Goal: Task Accomplishment & Management: Use online tool/utility

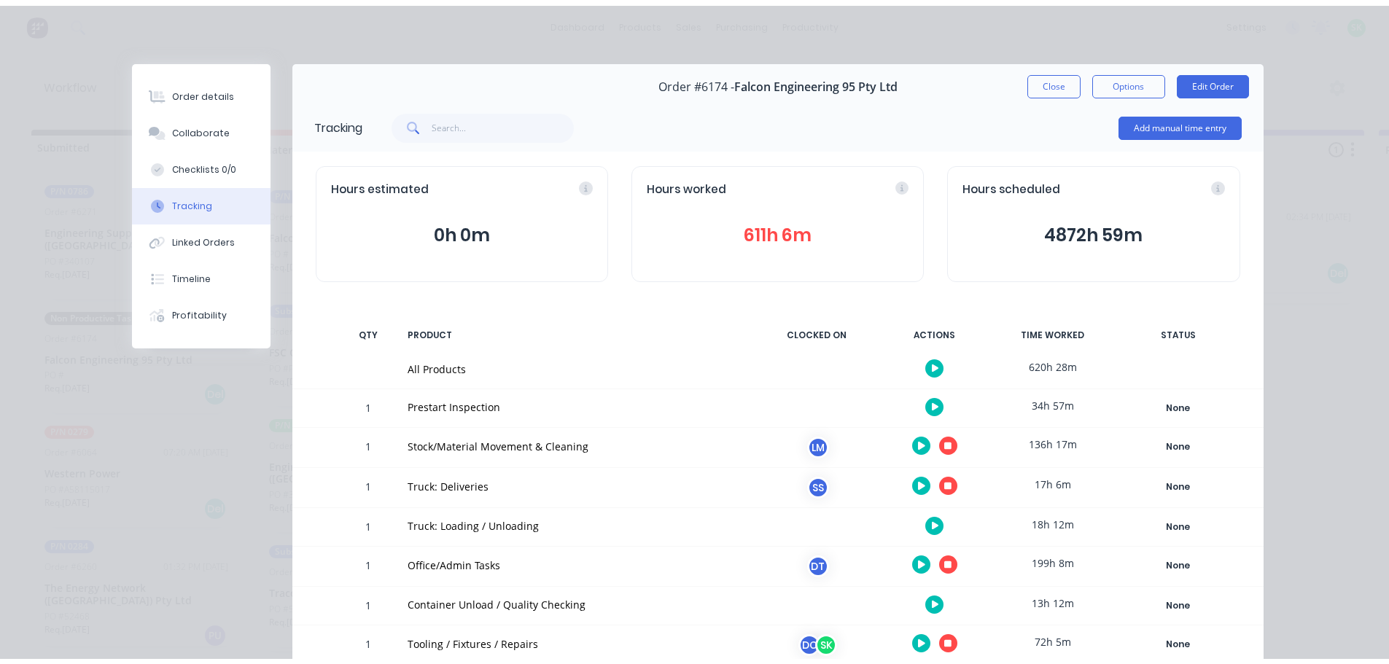
scroll to position [211, 0]
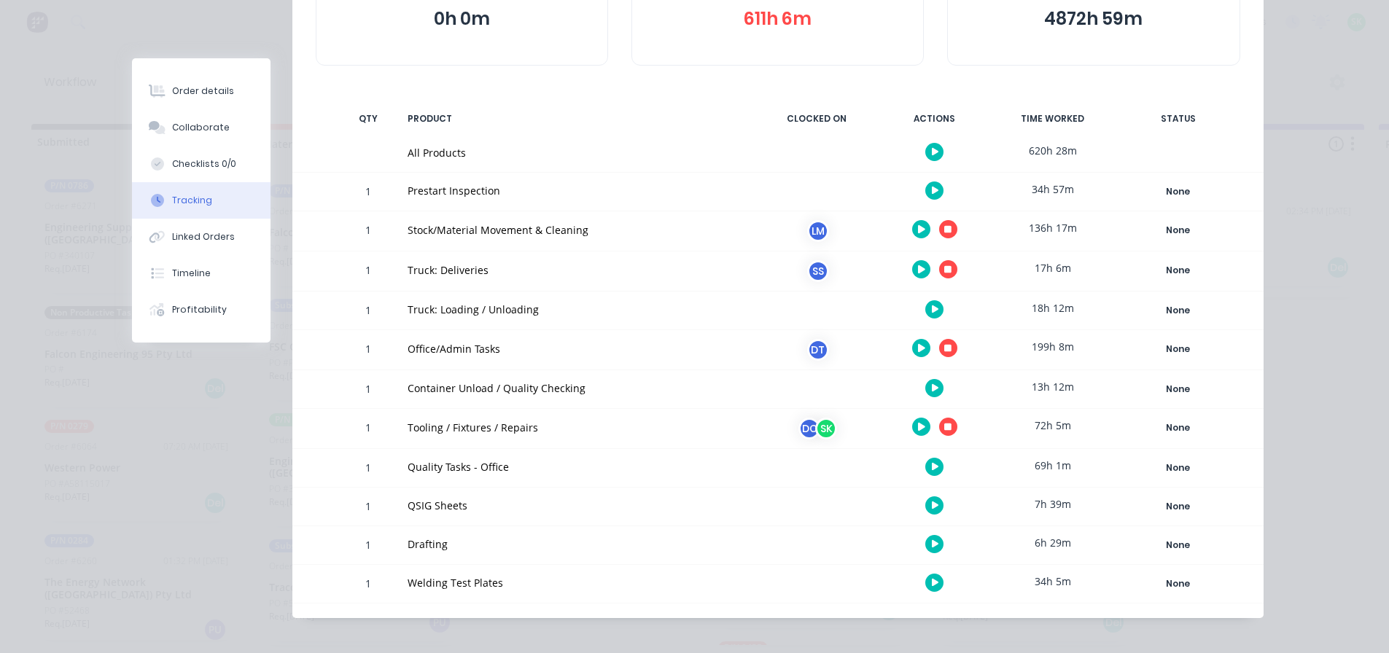
click at [945, 270] on icon "button" at bounding box center [947, 269] width 7 height 7
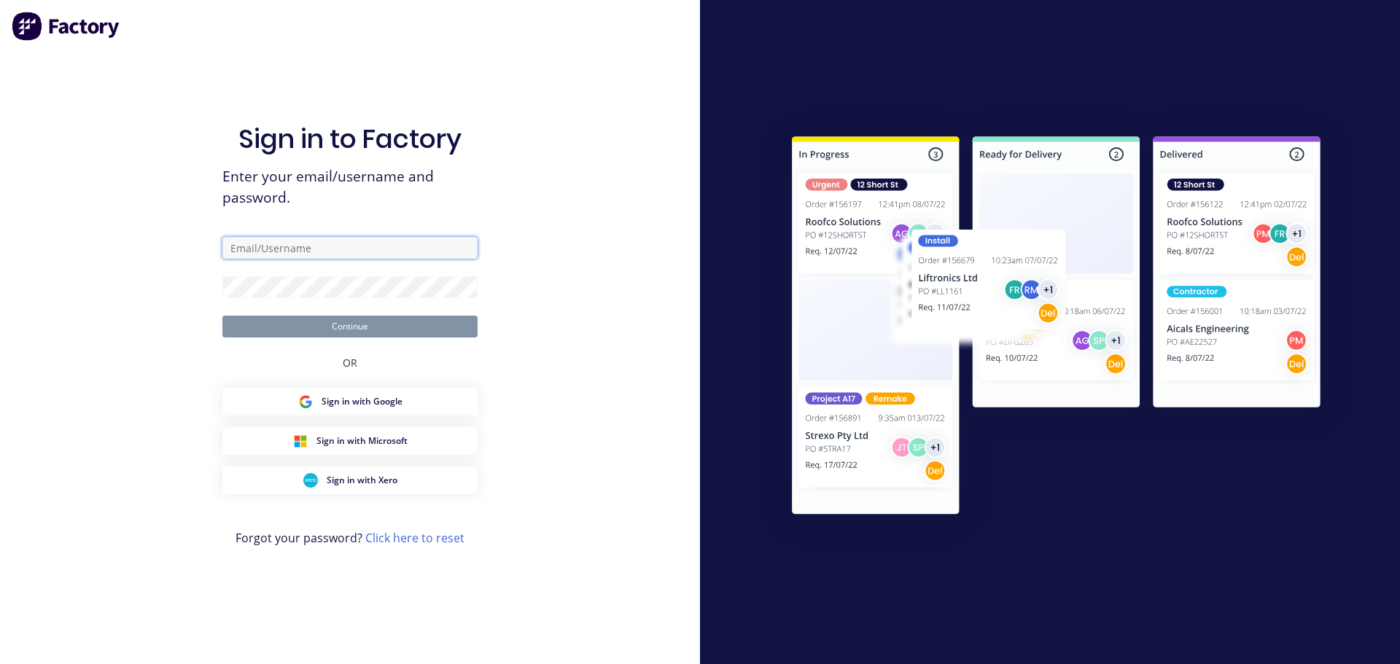
type input "[EMAIL_ADDRESS][DOMAIN_NAME]"
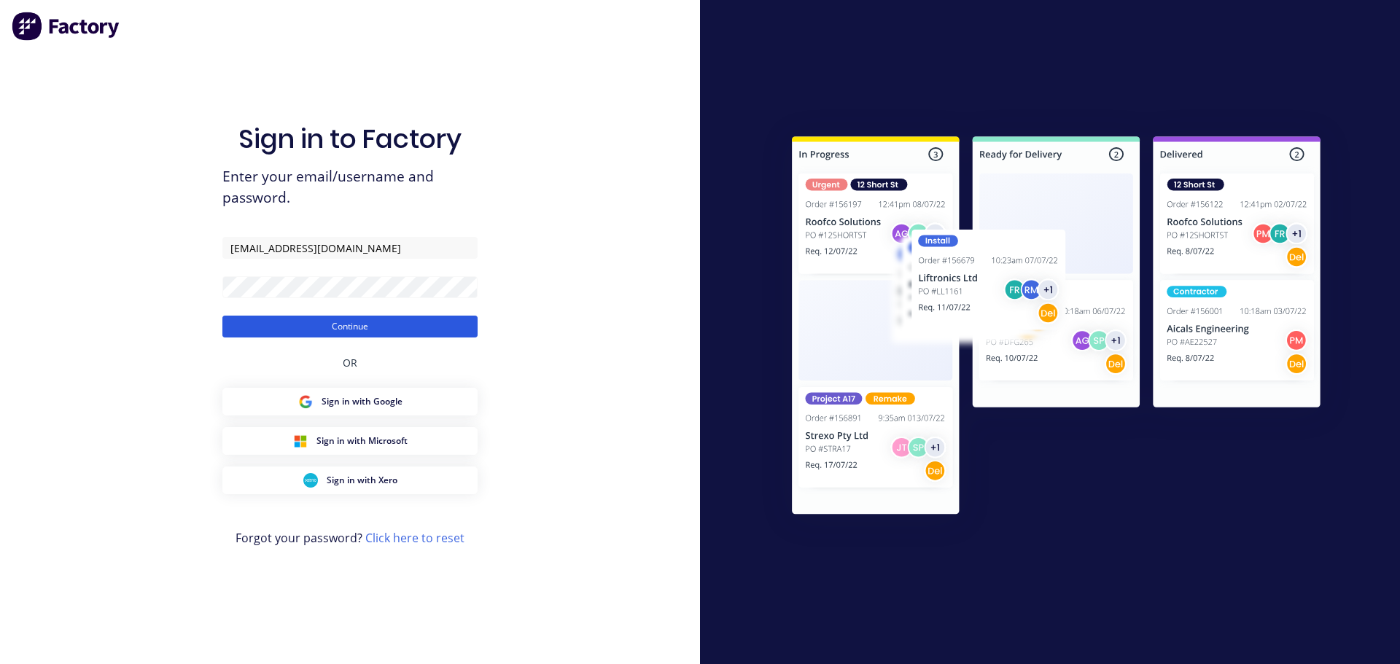
click at [349, 329] on button "Continue" at bounding box center [349, 327] width 255 height 22
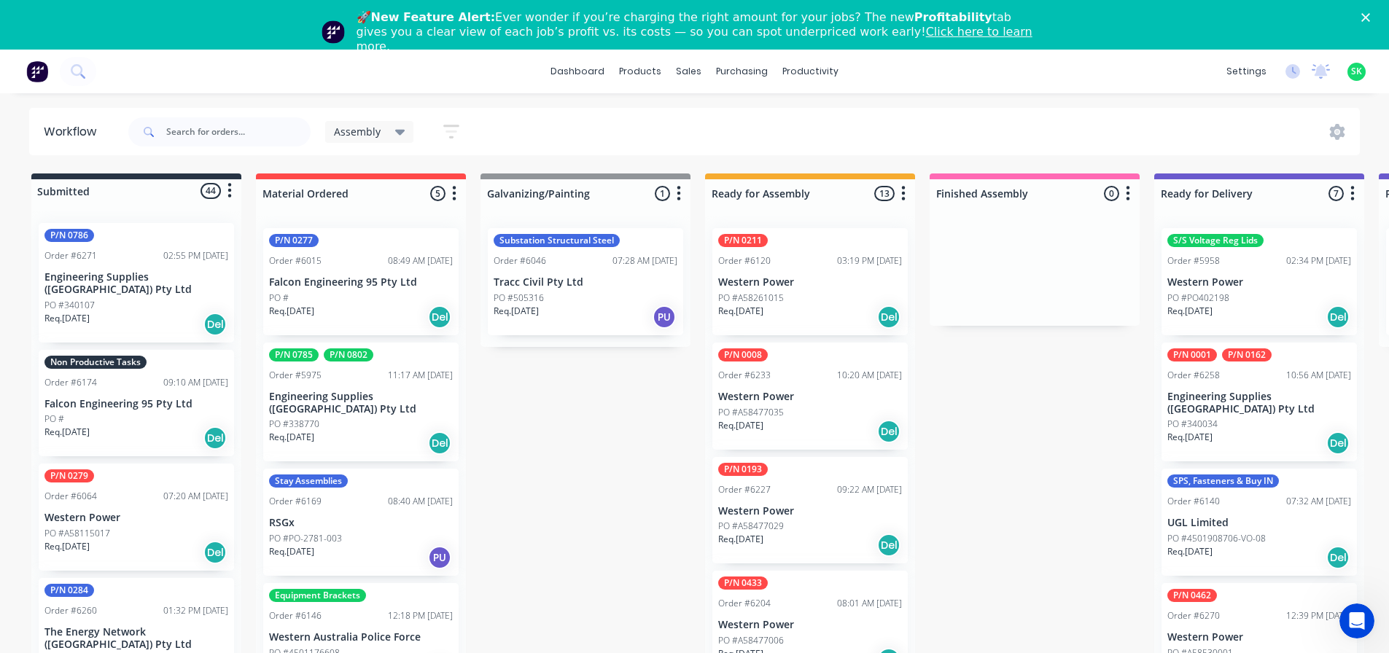
click at [155, 398] on p "Falcon Engineering 95 Pty Ltd" at bounding box center [136, 404] width 184 height 12
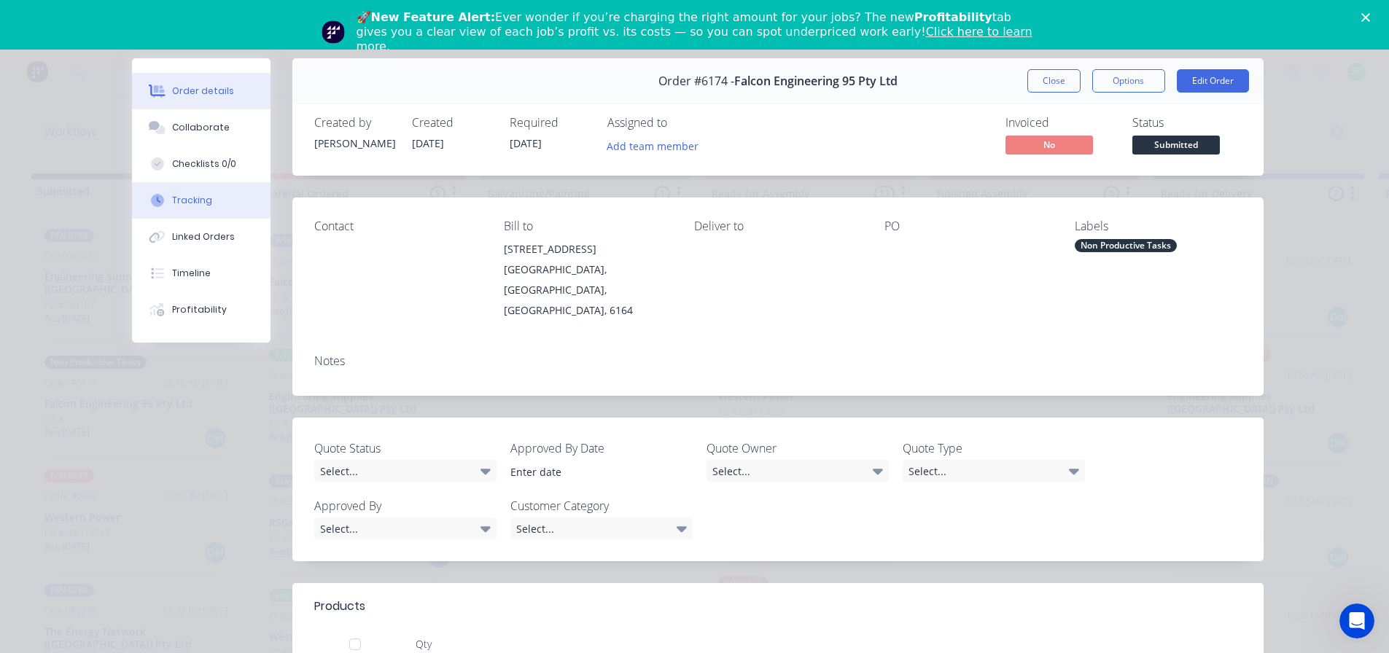
click at [200, 195] on div "Tracking" at bounding box center [192, 200] width 40 height 13
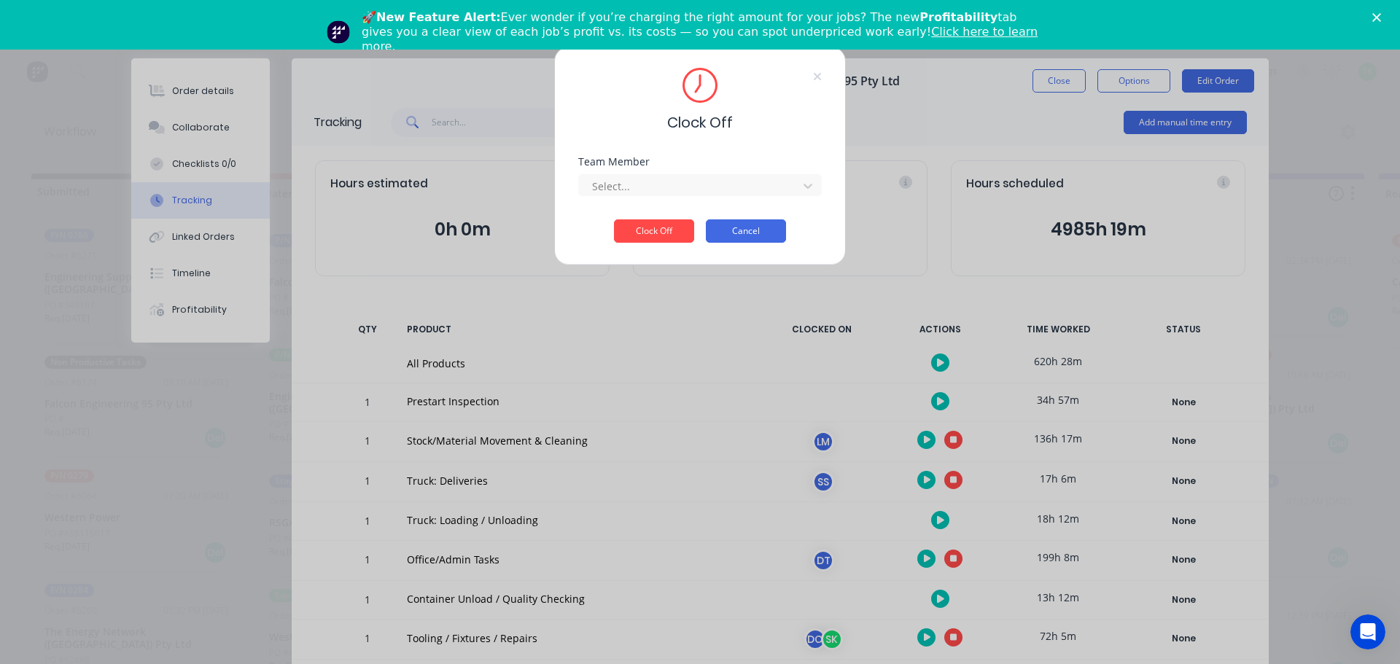
click at [771, 224] on button "Cancel" at bounding box center [746, 231] width 80 height 23
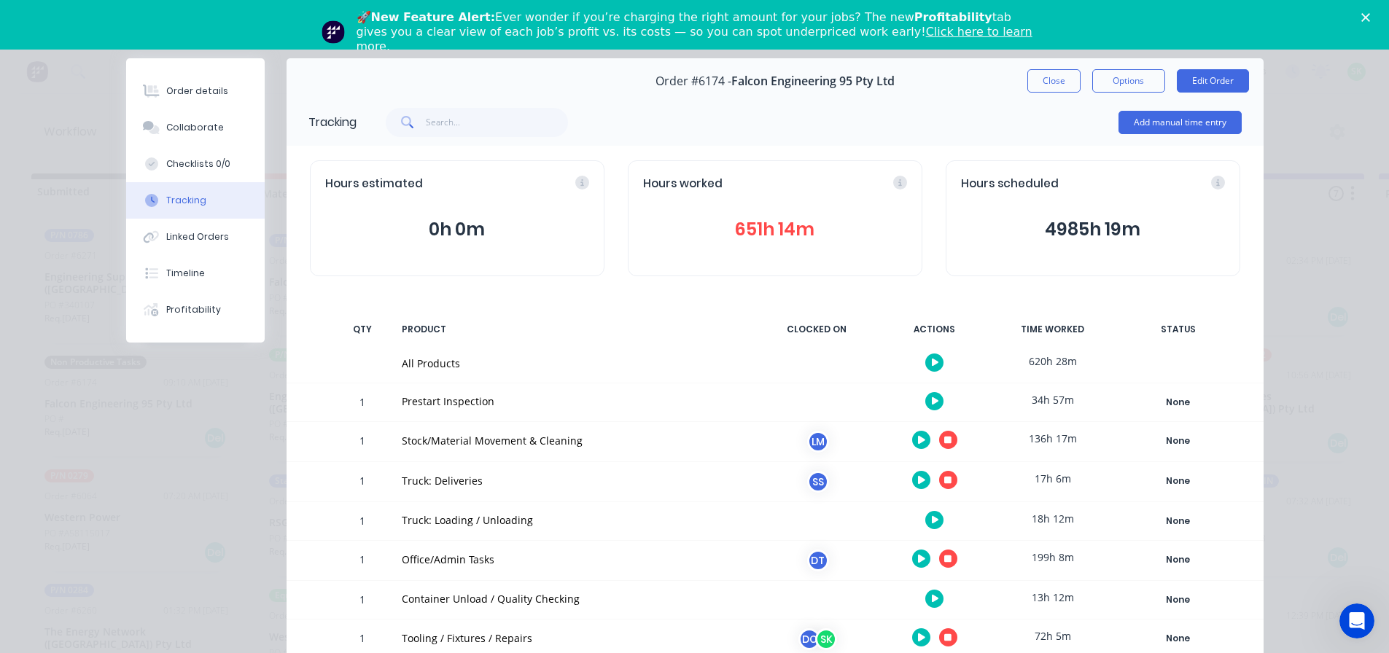
click at [945, 478] on icon "button" at bounding box center [947, 480] width 7 height 7
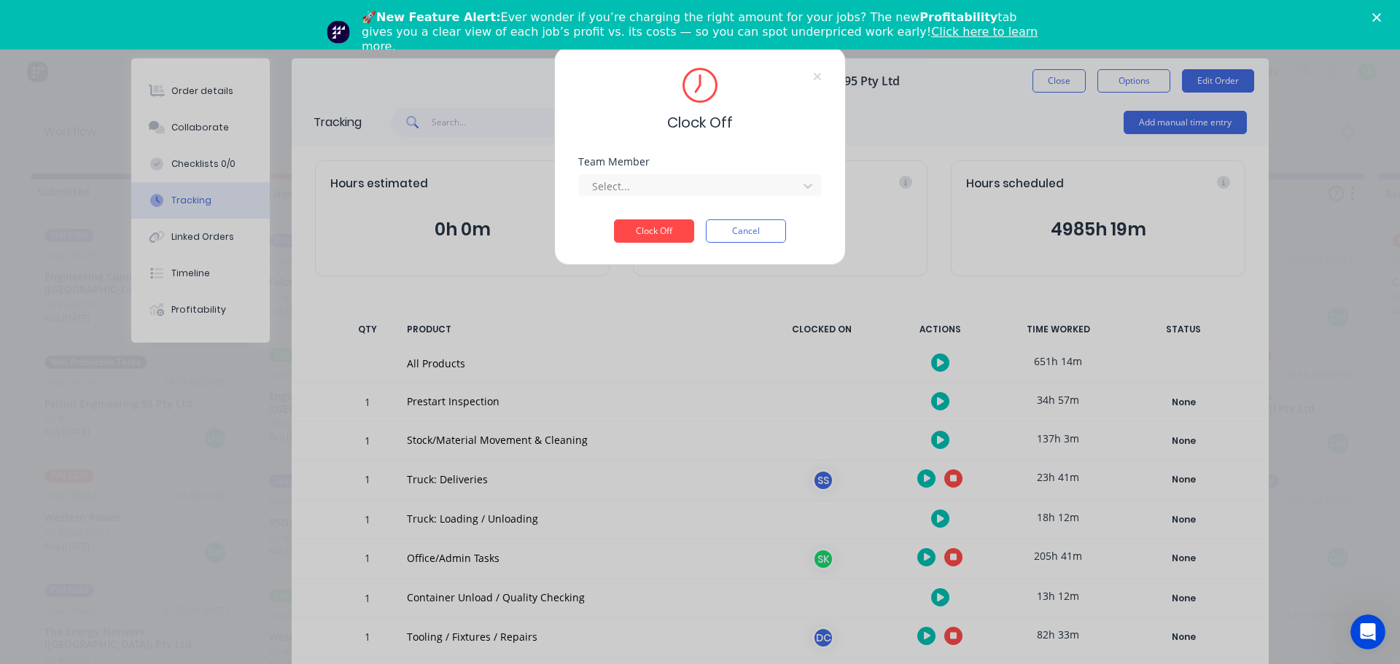
click at [666, 197] on div "Team Member Select..." at bounding box center [700, 188] width 244 height 63
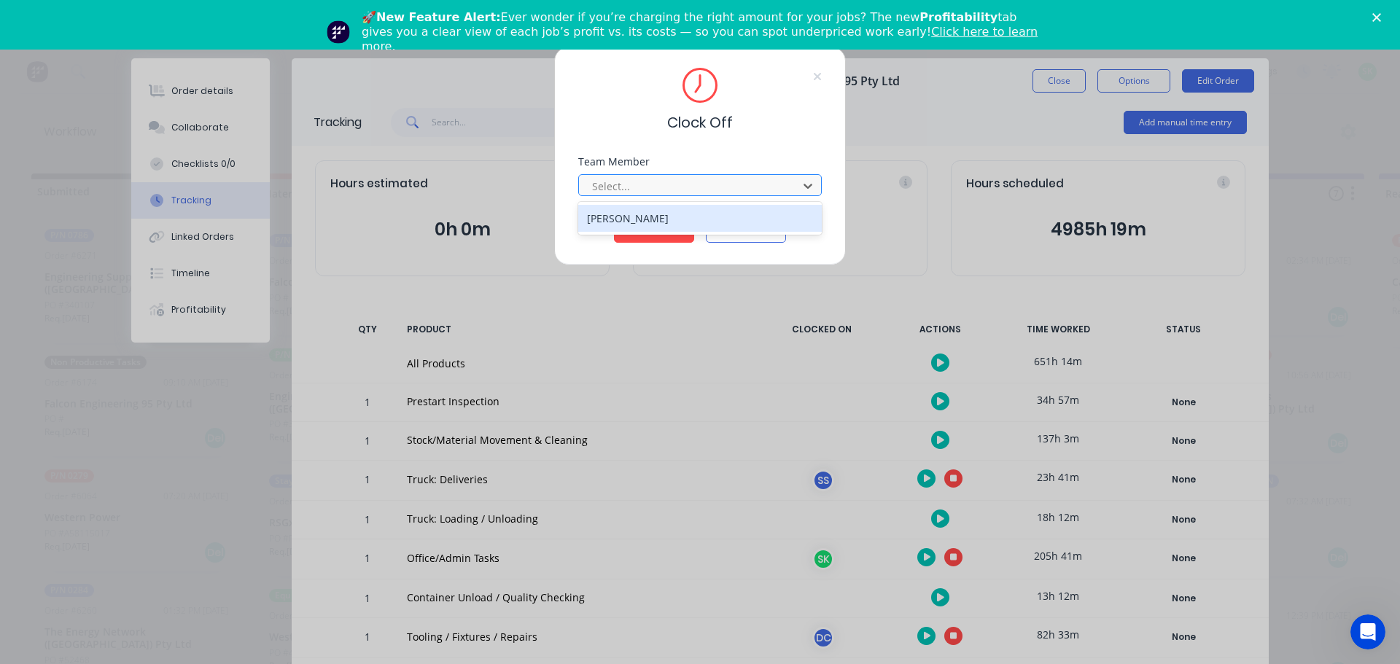
click at [667, 187] on div at bounding box center [691, 186] width 200 height 18
click at [673, 216] on div "[PERSON_NAME]" at bounding box center [700, 218] width 244 height 27
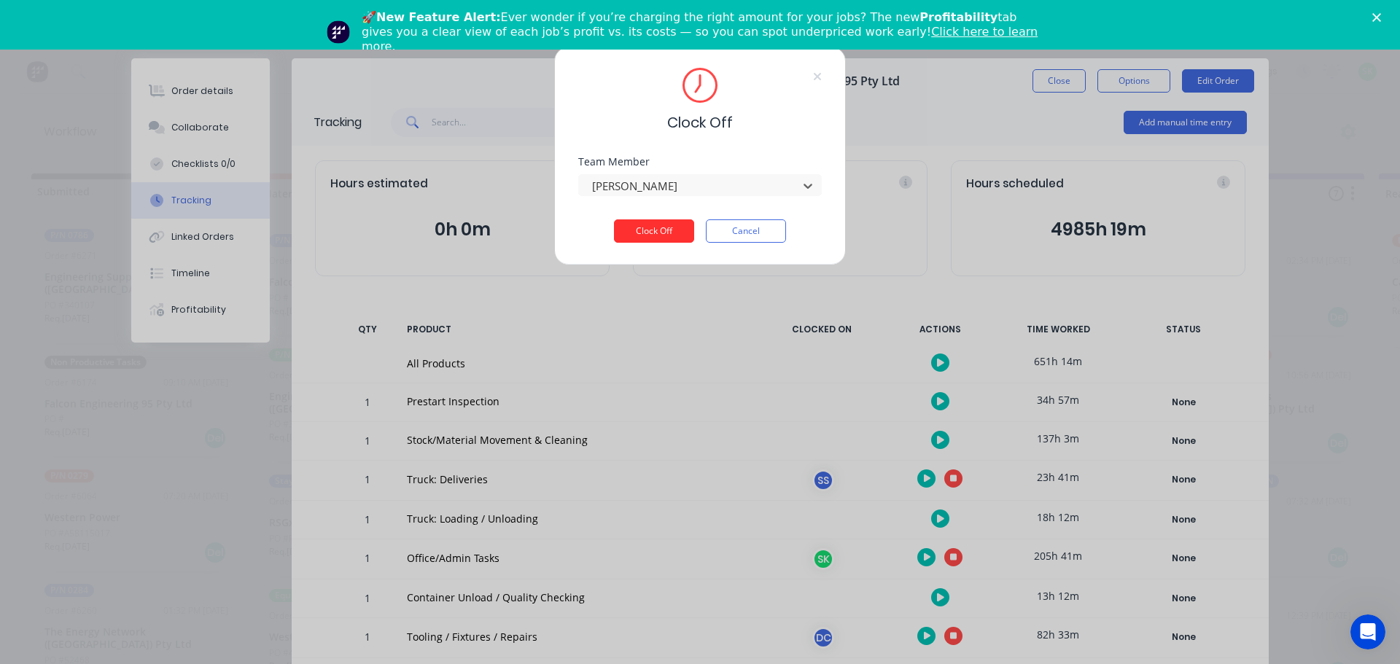
click at [662, 224] on button "Clock Off" at bounding box center [654, 231] width 80 height 23
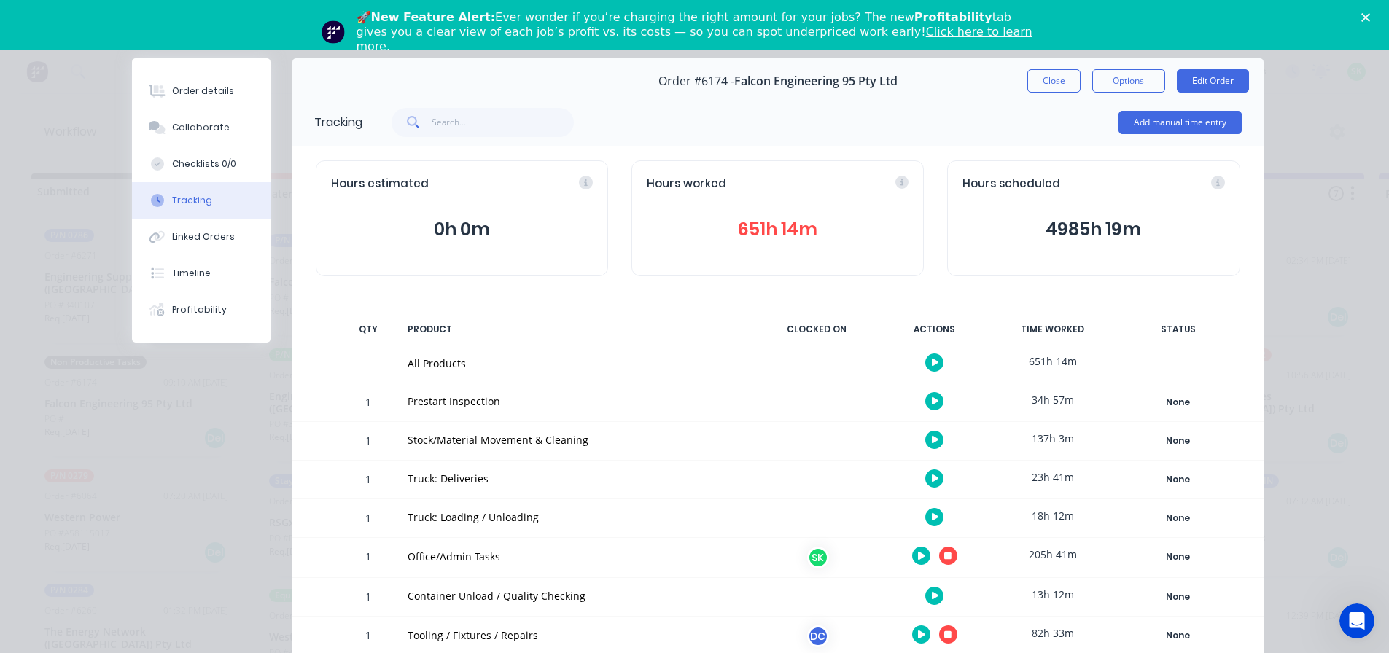
click at [926, 446] on button "button" at bounding box center [935, 440] width 18 height 18
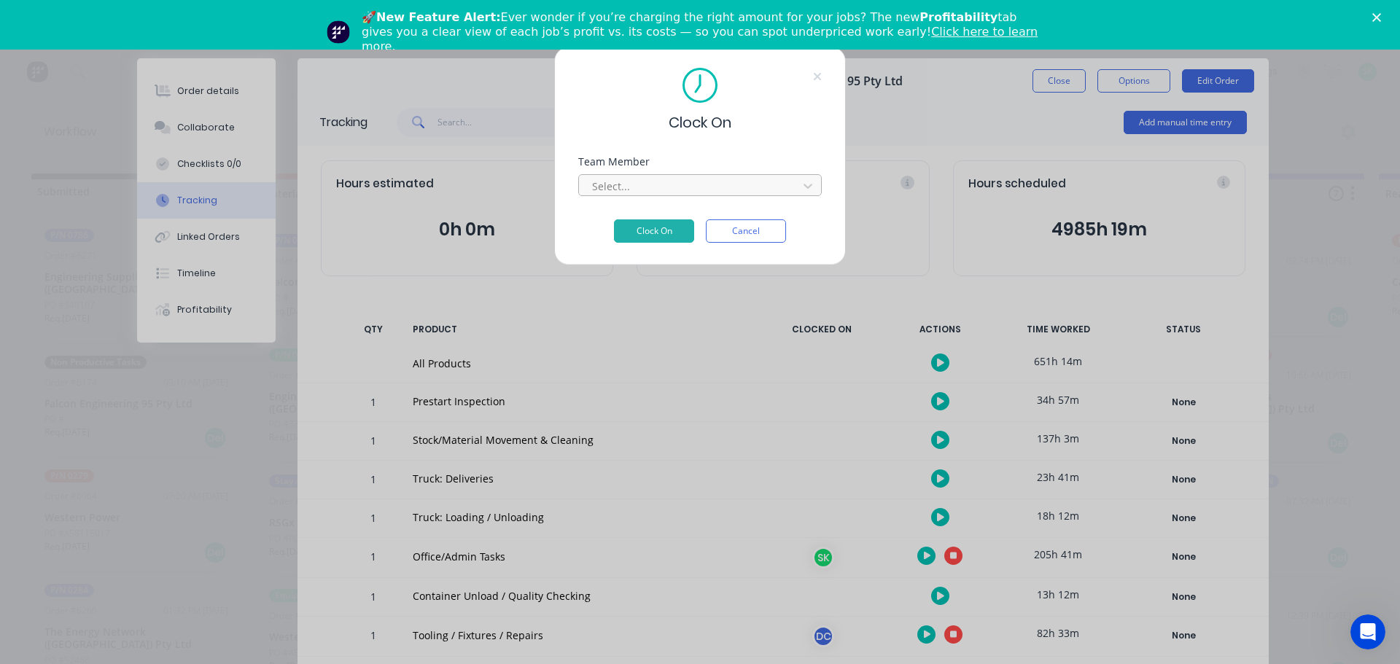
click at [750, 178] on div at bounding box center [691, 186] width 200 height 18
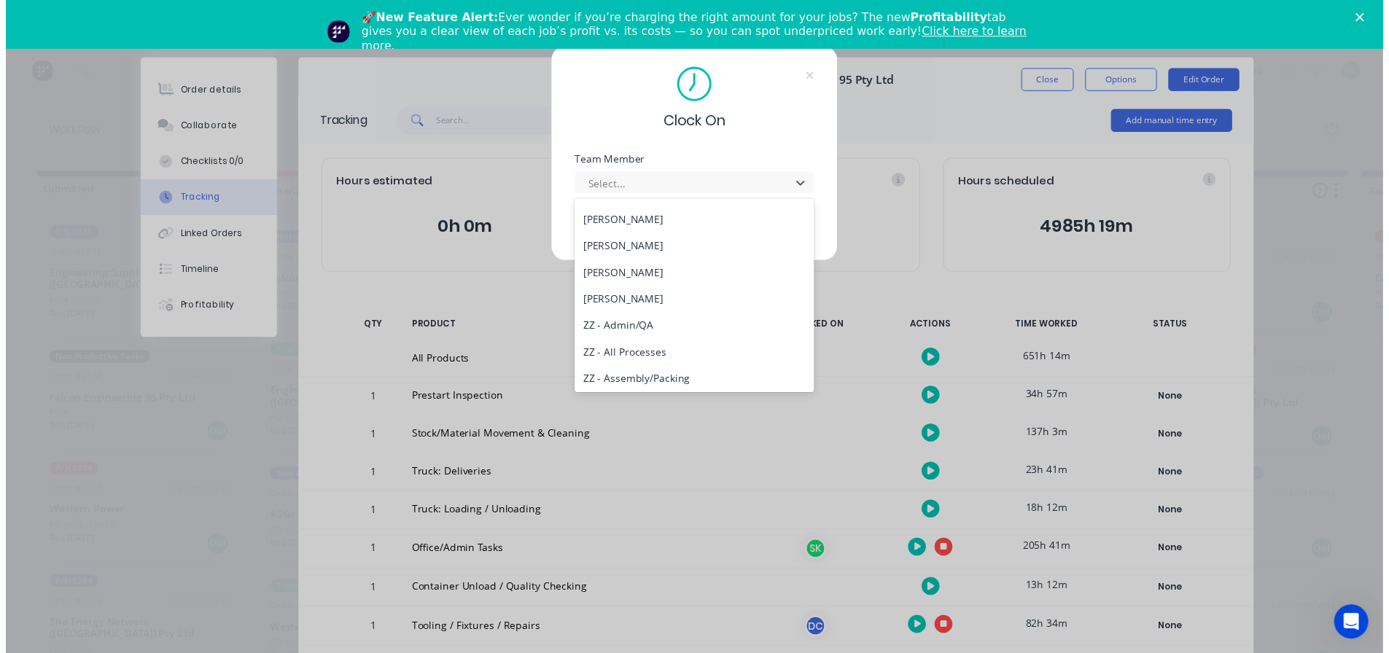
scroll to position [586, 0]
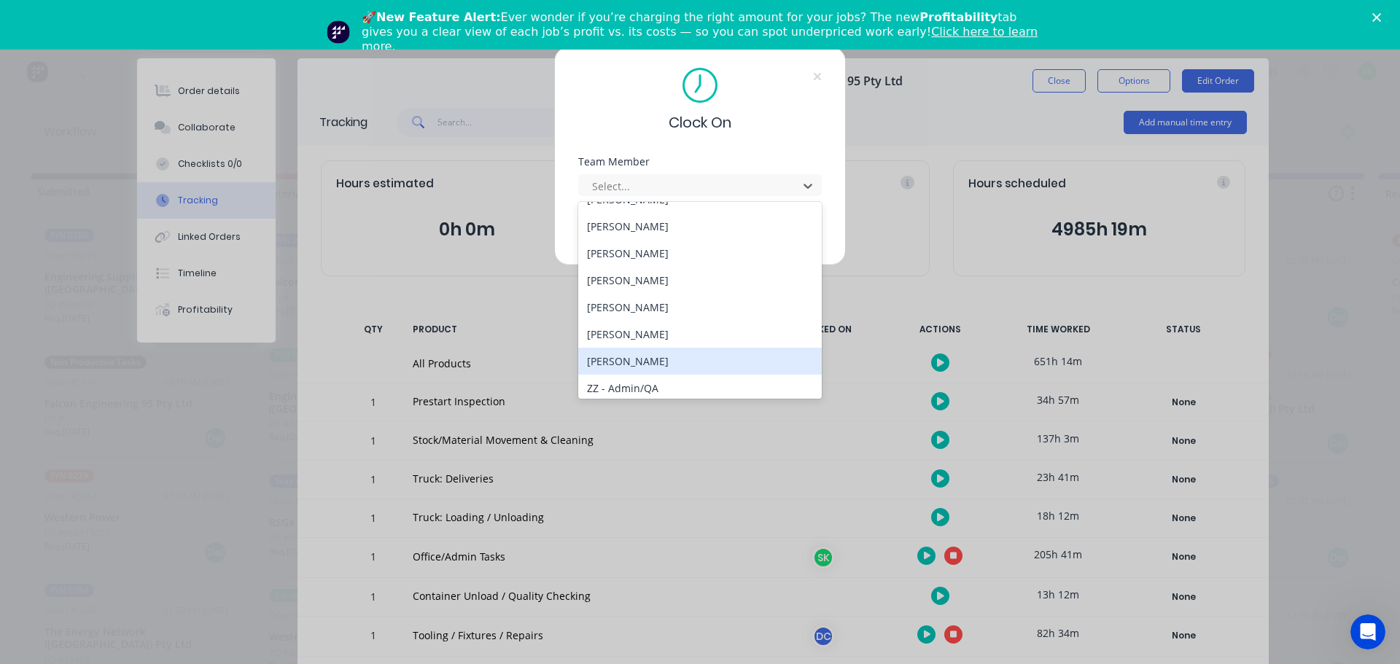
click at [677, 360] on div "[PERSON_NAME]" at bounding box center [700, 361] width 244 height 27
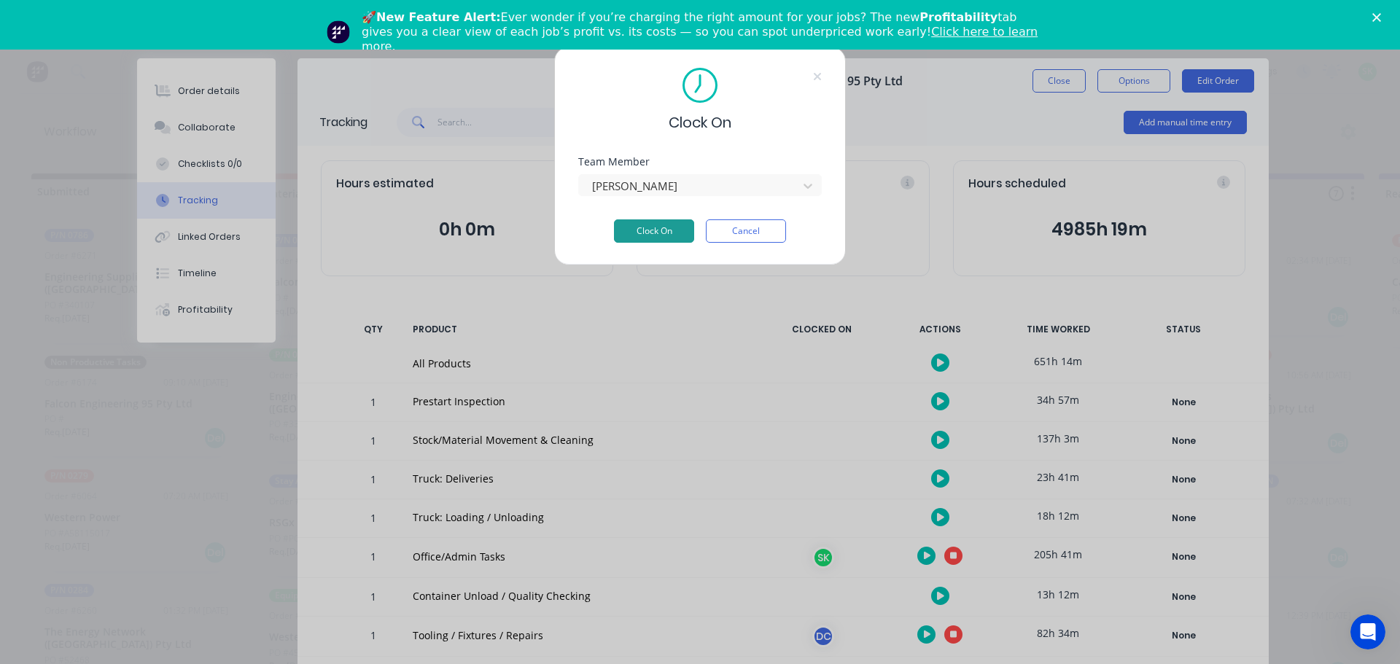
click at [662, 230] on button "Clock On" at bounding box center [654, 231] width 80 height 23
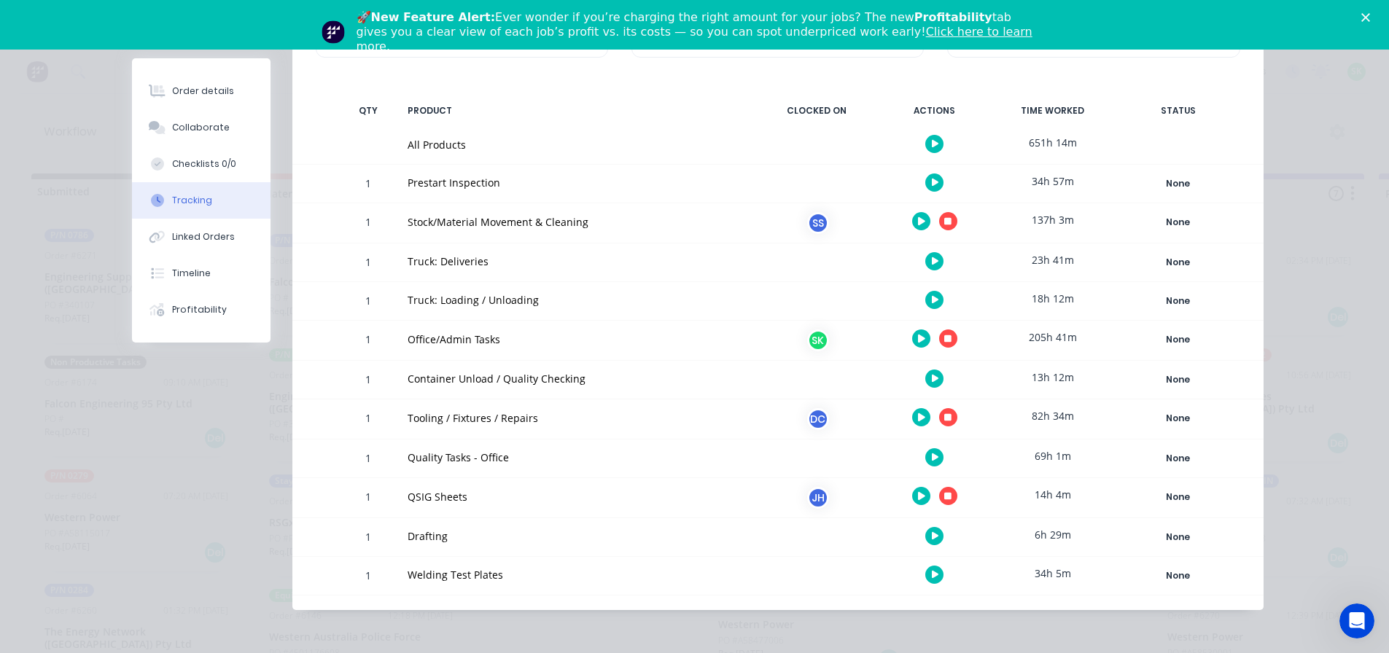
scroll to position [222, 0]
click at [950, 414] on button "button" at bounding box center [948, 415] width 18 height 18
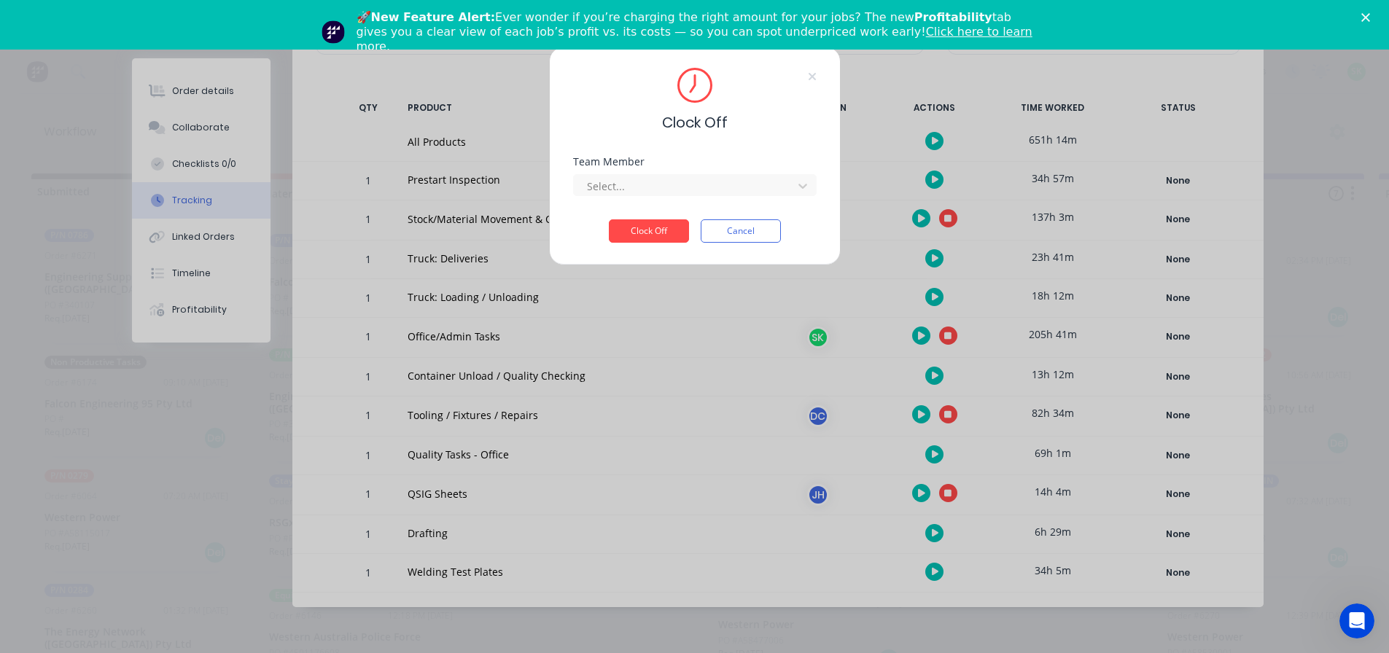
scroll to position [211, 0]
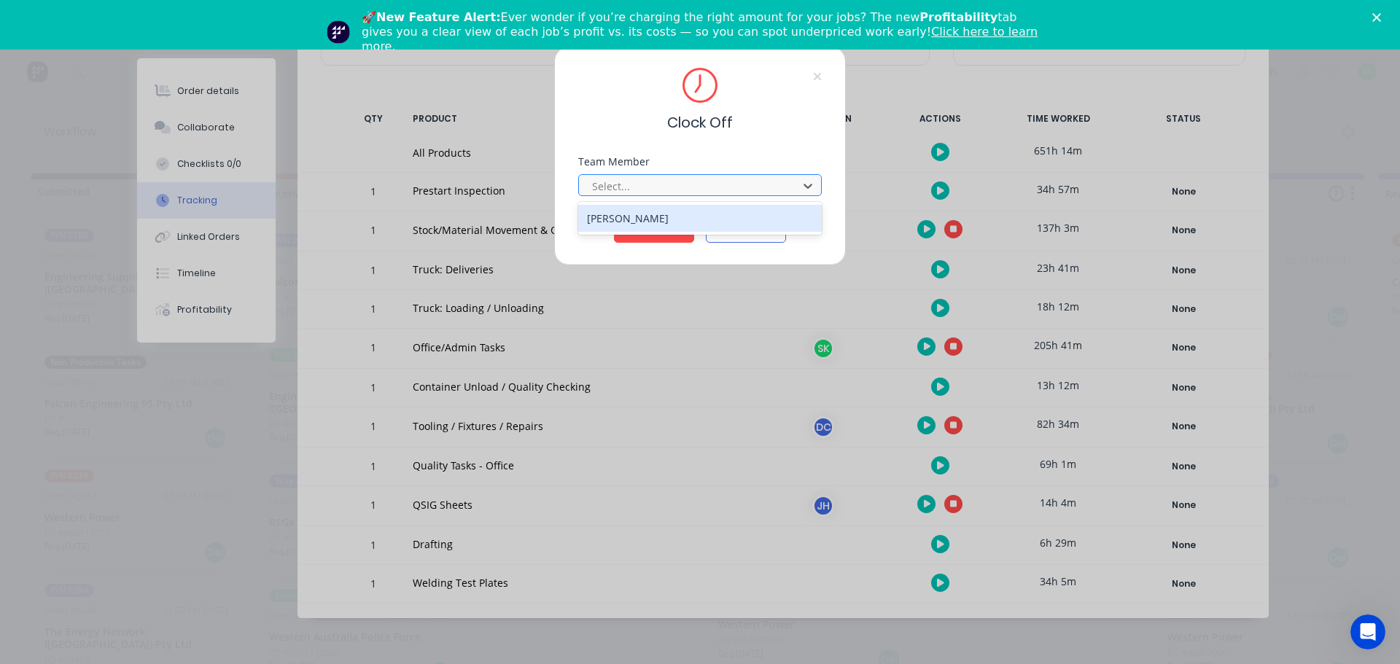
click at [759, 182] on div at bounding box center [691, 186] width 200 height 18
click at [771, 291] on div "Clock Off Team Member 1 result available. Use Up and Down to choose options, pr…" at bounding box center [700, 332] width 1400 height 664
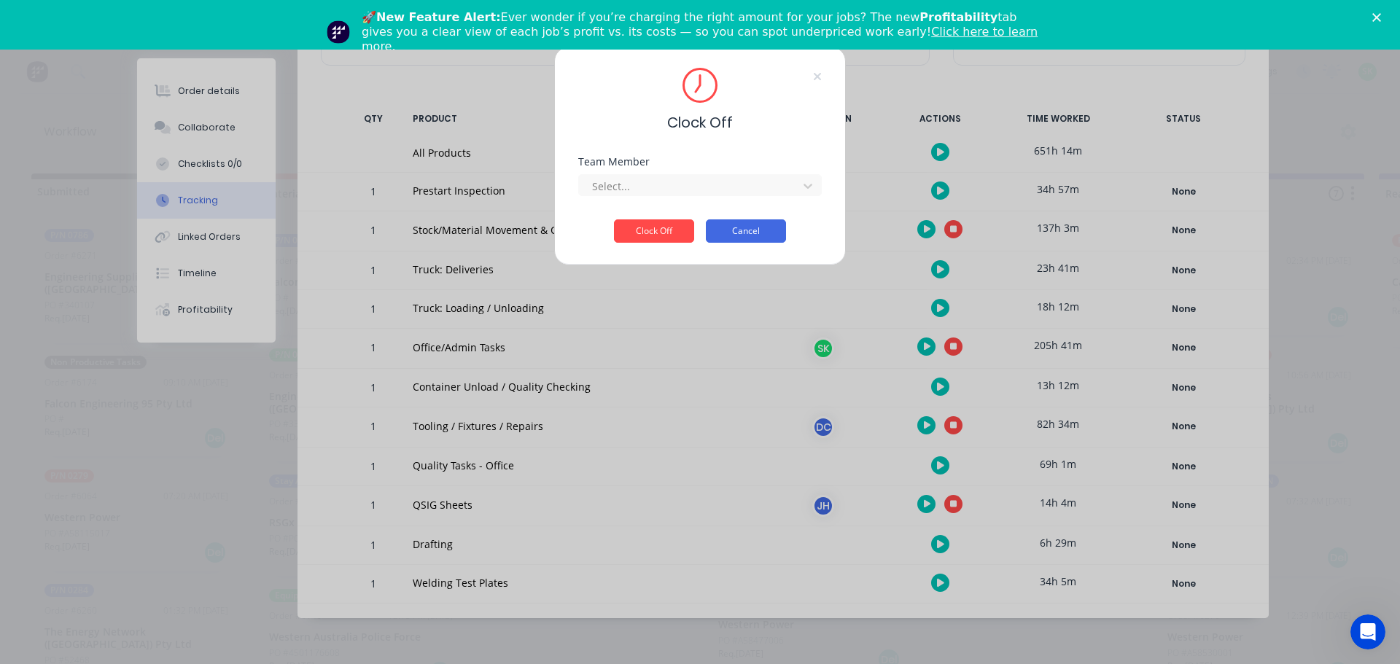
click at [765, 228] on button "Cancel" at bounding box center [746, 231] width 80 height 23
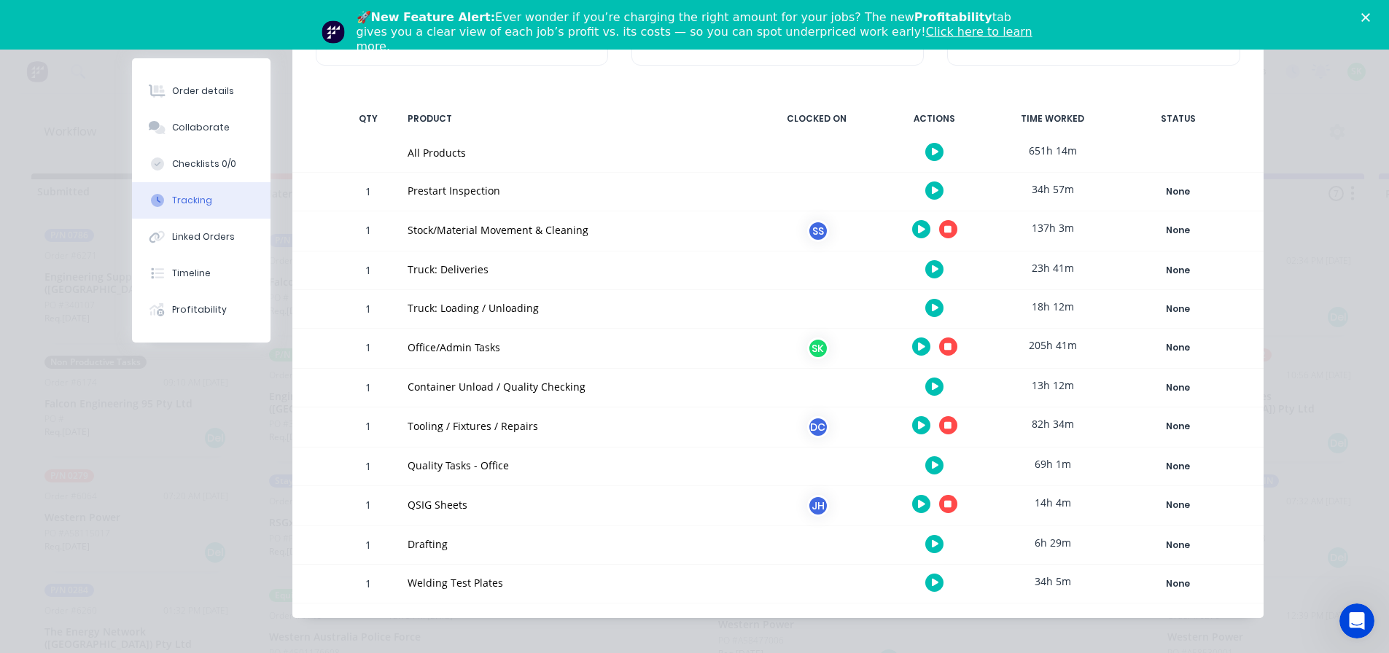
click at [944, 505] on icon "button" at bounding box center [947, 504] width 7 height 7
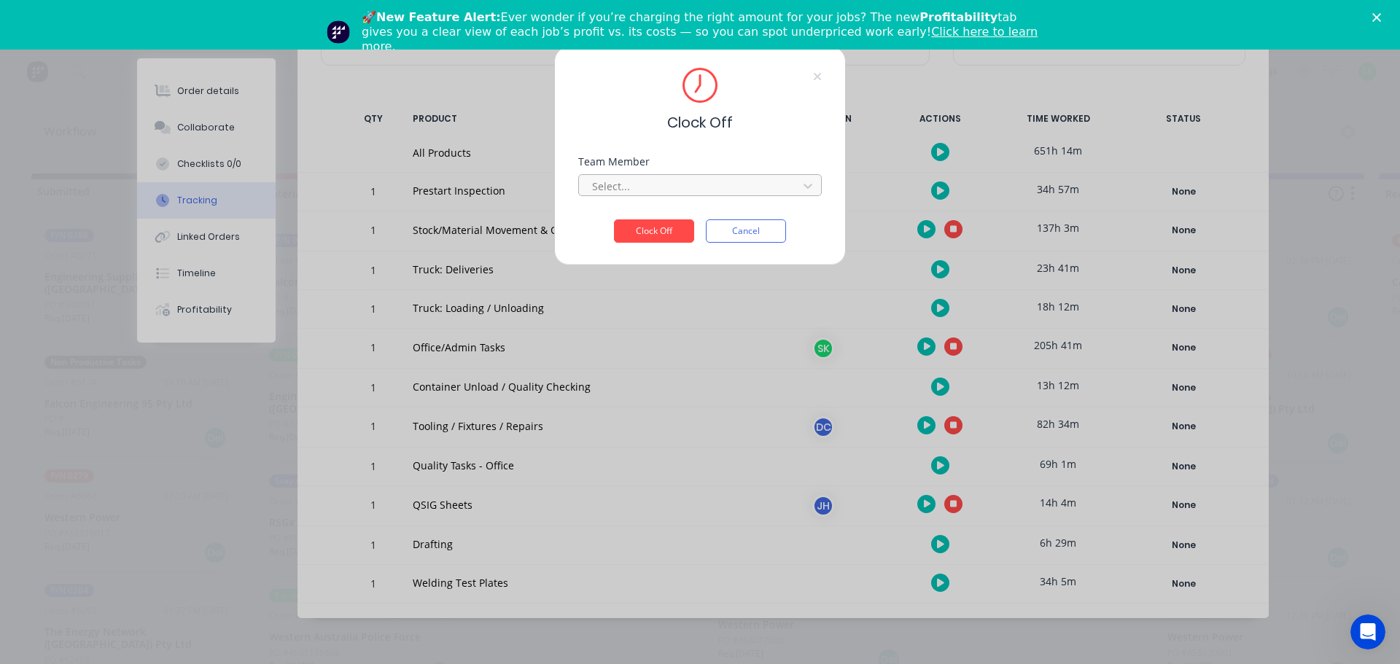
click at [766, 187] on div at bounding box center [691, 186] width 200 height 18
click at [769, 241] on button "Cancel" at bounding box center [746, 231] width 80 height 23
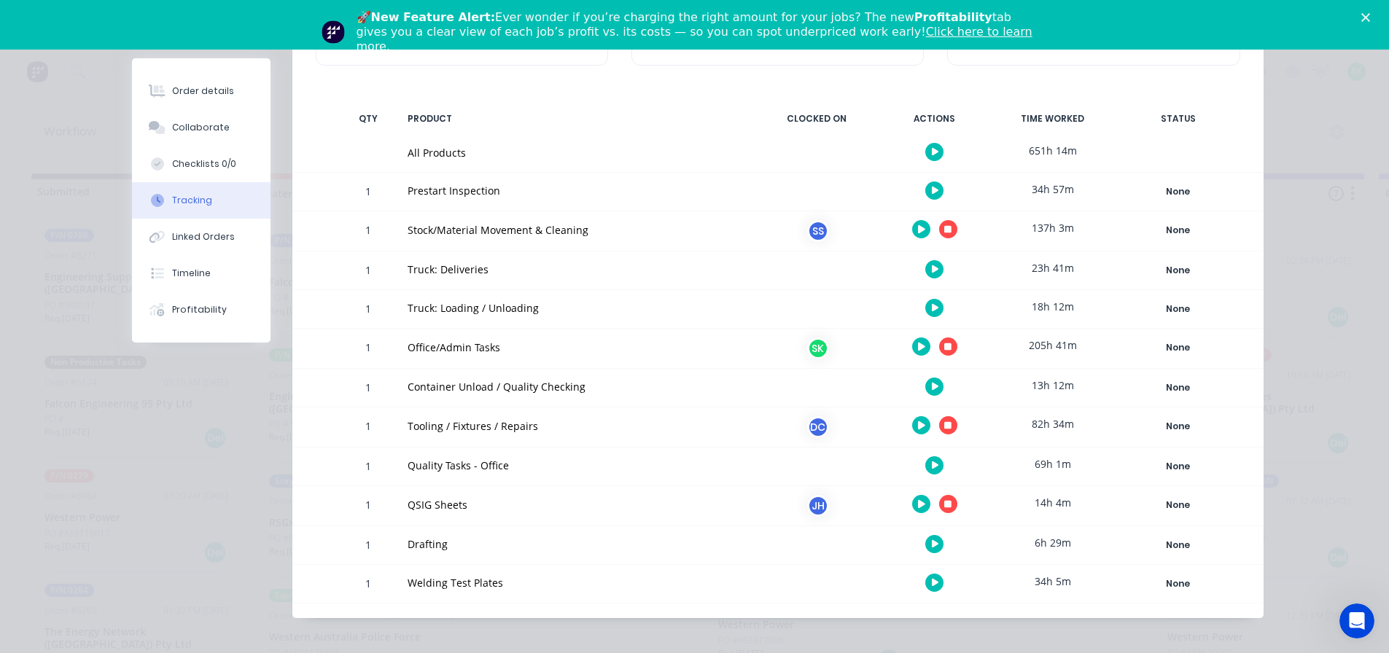
click at [944, 226] on icon "button" at bounding box center [947, 229] width 7 height 7
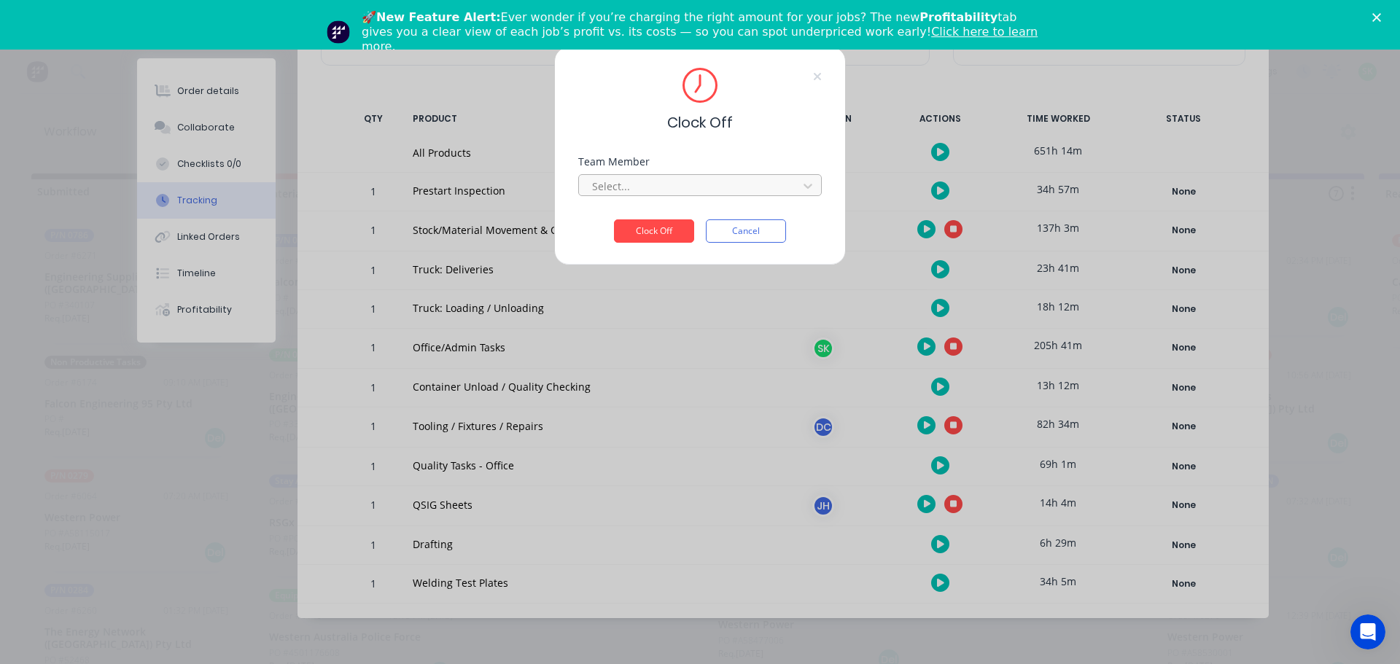
click at [698, 183] on div at bounding box center [691, 186] width 200 height 18
click at [647, 216] on div "[PERSON_NAME]" at bounding box center [700, 218] width 244 height 27
click at [645, 235] on button "Clock Off" at bounding box center [654, 231] width 80 height 23
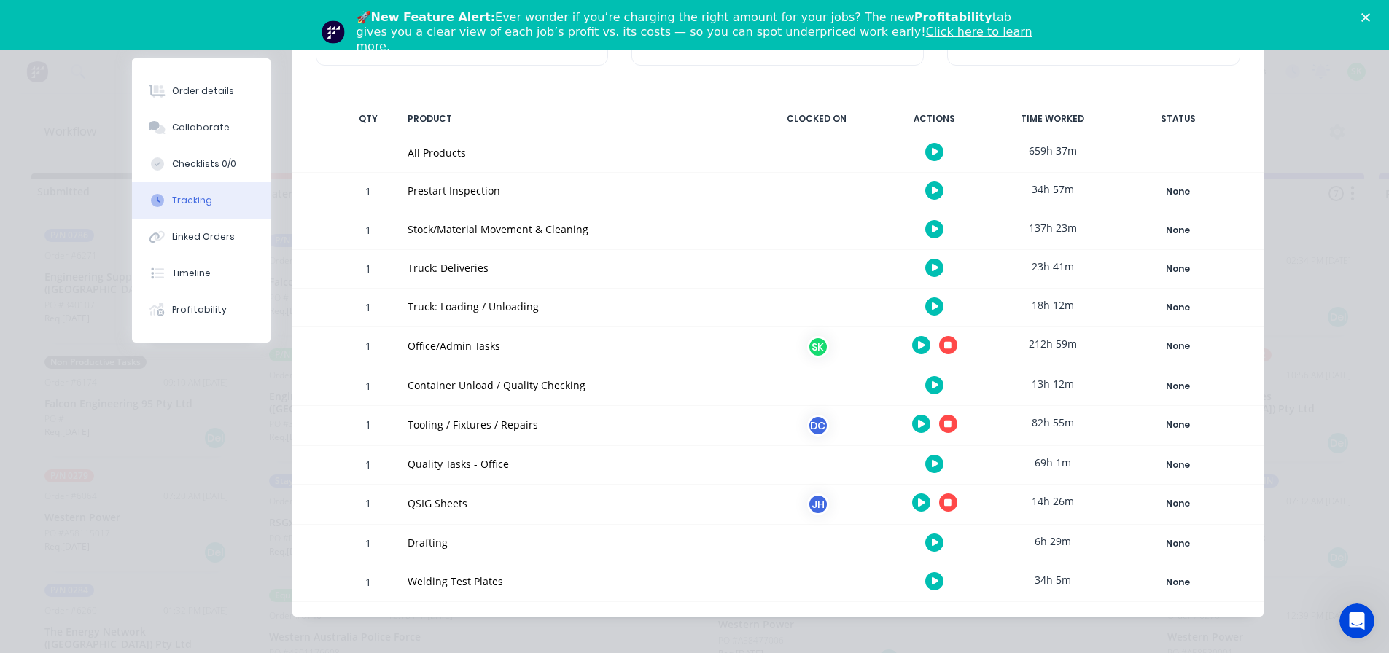
click at [939, 348] on button "button" at bounding box center [948, 345] width 18 height 18
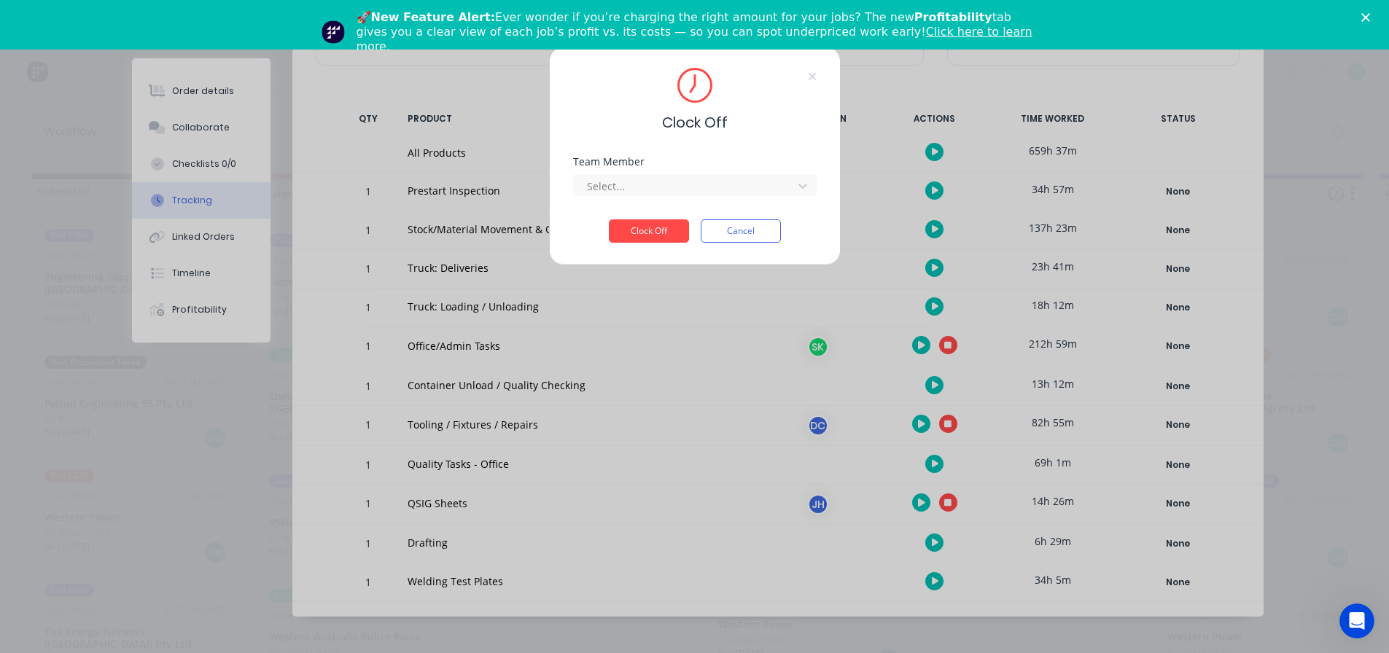
scroll to position [209, 0]
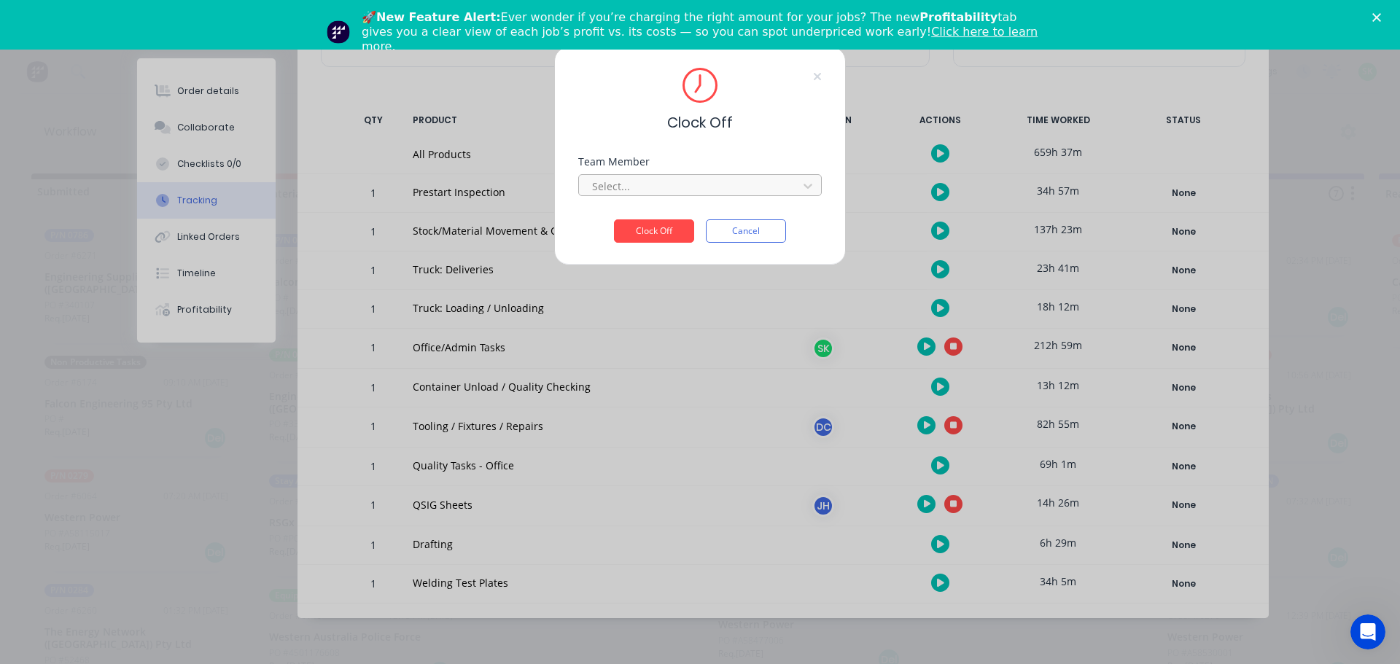
click at [715, 178] on div at bounding box center [691, 186] width 200 height 18
click at [680, 233] on div "[PERSON_NAME]" at bounding box center [700, 218] width 244 height 33
click at [683, 220] on div "[PERSON_NAME]" at bounding box center [700, 218] width 244 height 27
click at [668, 237] on button "Clock Off" at bounding box center [654, 231] width 80 height 23
